Goal: Information Seeking & Learning: Understand process/instructions

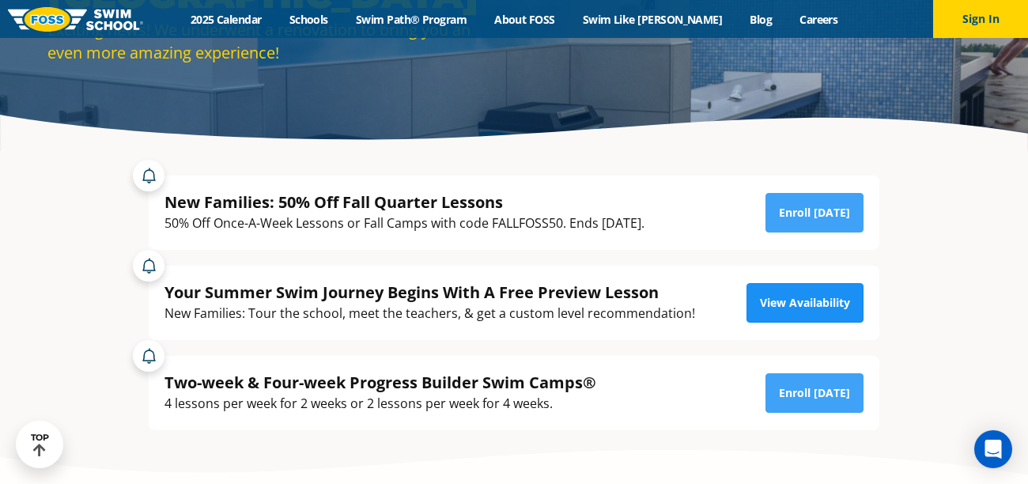
scroll to position [188, 0]
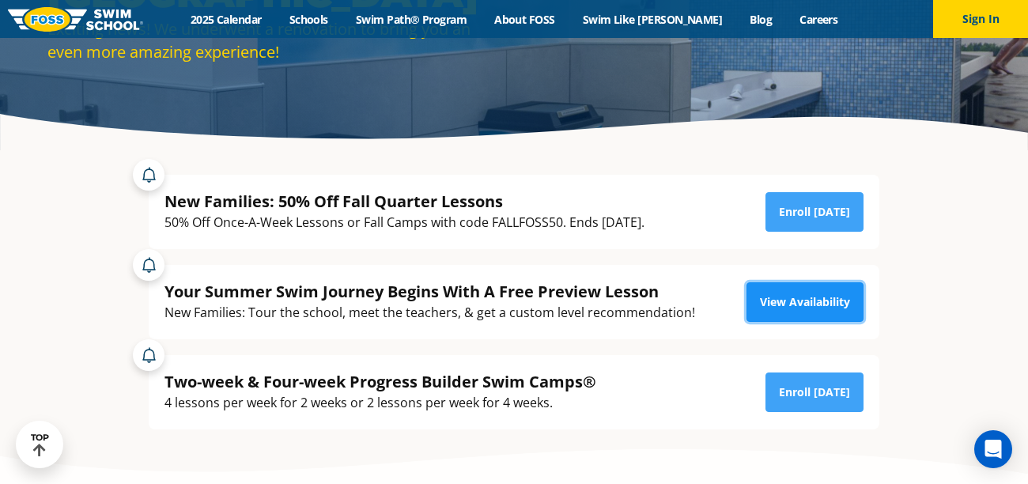
click at [763, 311] on link "View Availability" at bounding box center [804, 302] width 117 height 40
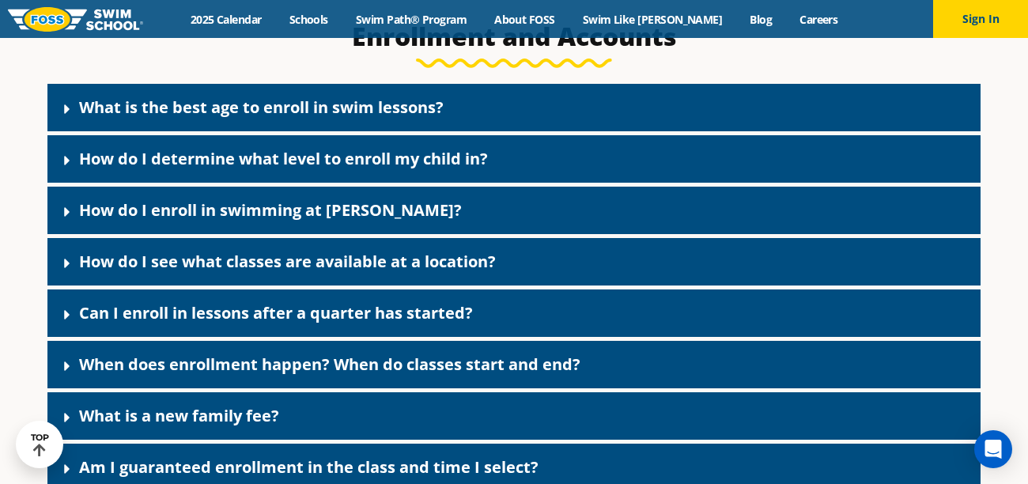
scroll to position [583, 0]
click at [284, 210] on link "How do I enroll in swimming at [PERSON_NAME]?" at bounding box center [270, 209] width 383 height 21
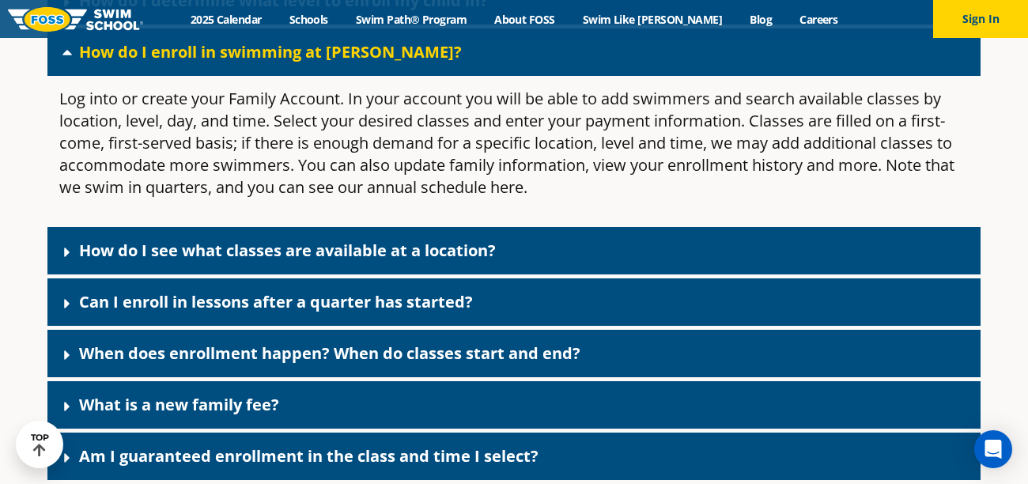
scroll to position [741, 0]
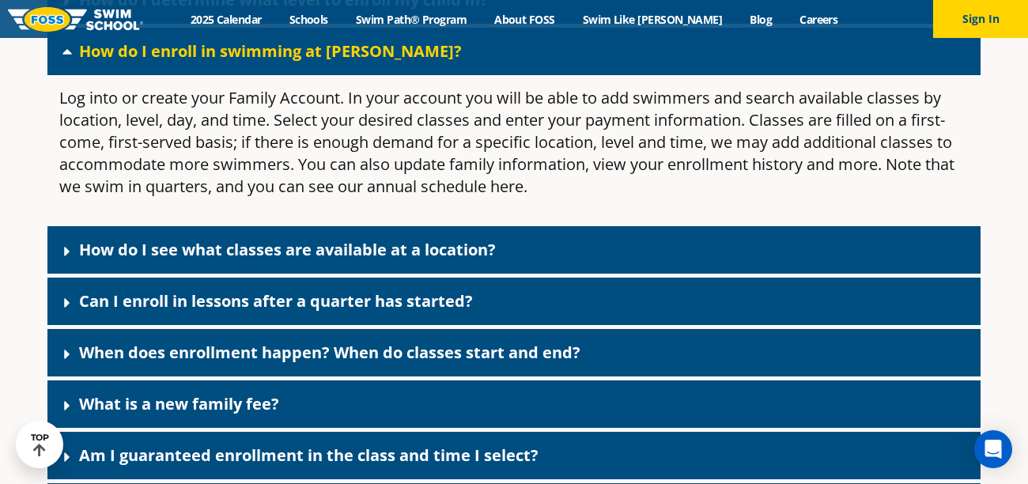
click at [168, 243] on link "How do I see what classes are available at a location?" at bounding box center [287, 249] width 417 height 21
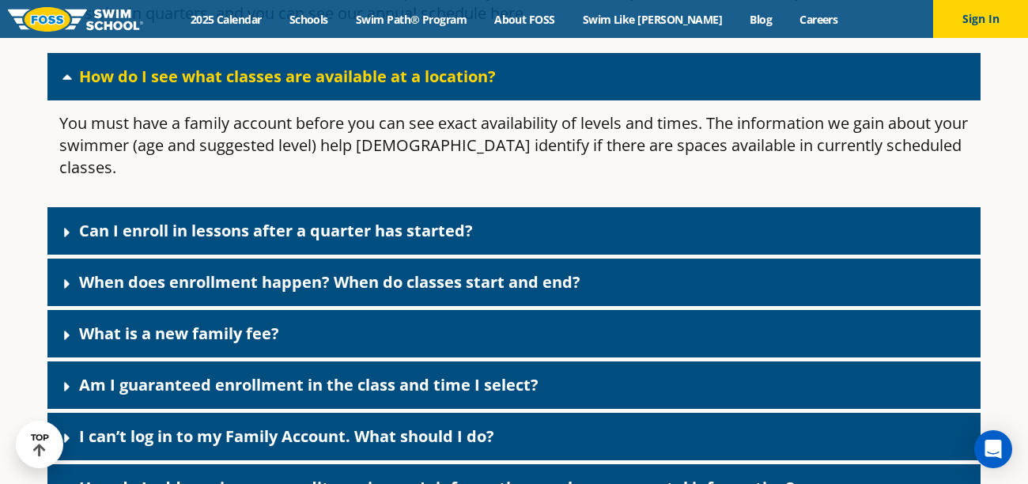
scroll to position [917, 0]
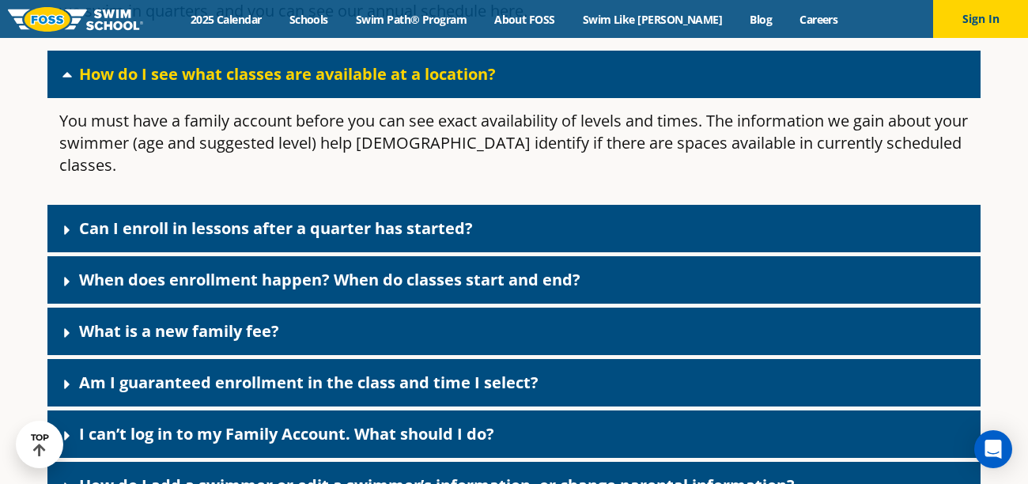
click at [178, 320] on link "What is a new family fee?" at bounding box center [179, 330] width 200 height 21
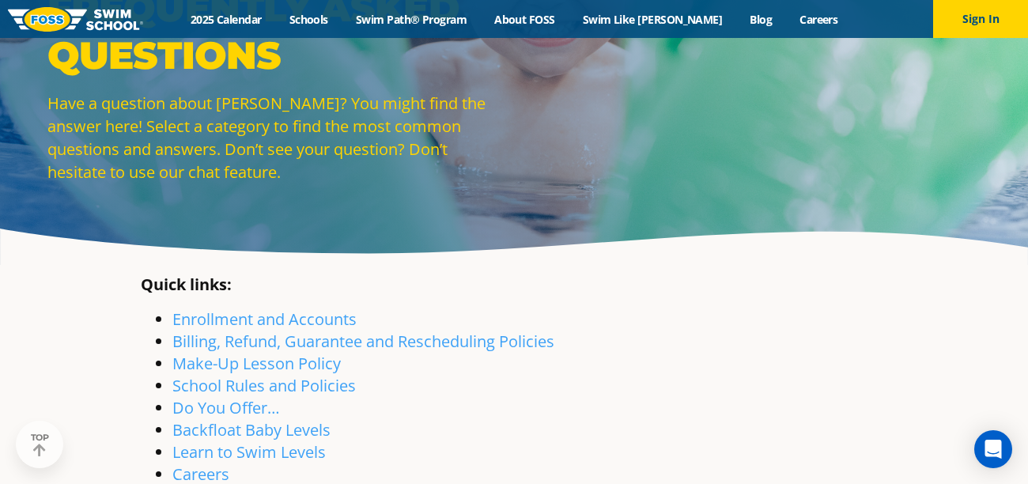
scroll to position [0, 0]
